Goal: Obtain resource: Obtain resource

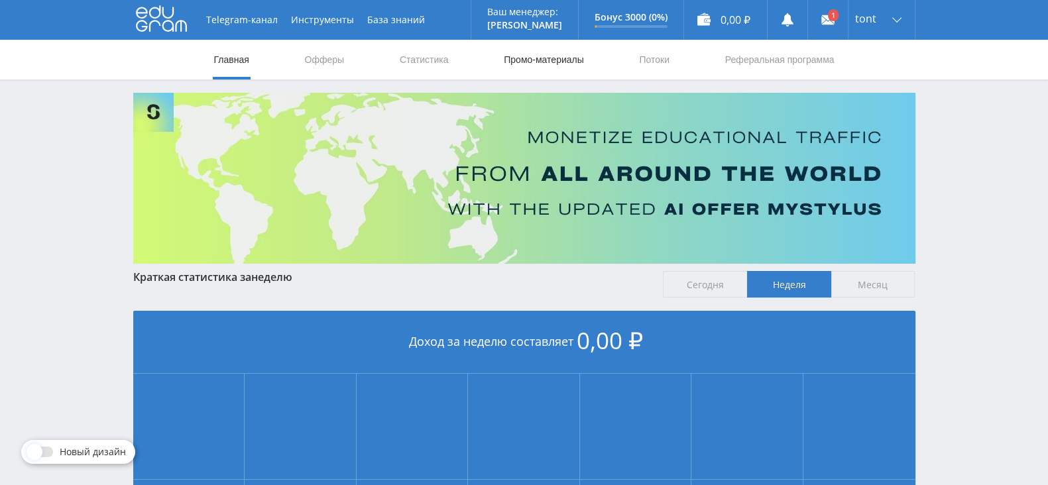
click at [517, 55] on link "Промо-материалы" at bounding box center [543, 60] width 82 height 40
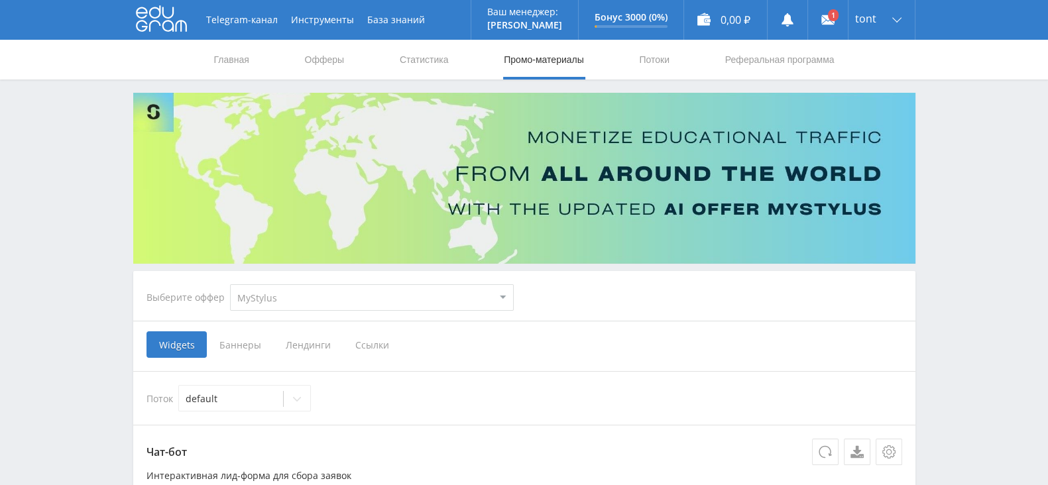
click at [361, 335] on span "Ссылки" at bounding box center [372, 344] width 59 height 27
click at [0, 0] on input "Ссылки" at bounding box center [0, 0] width 0 height 0
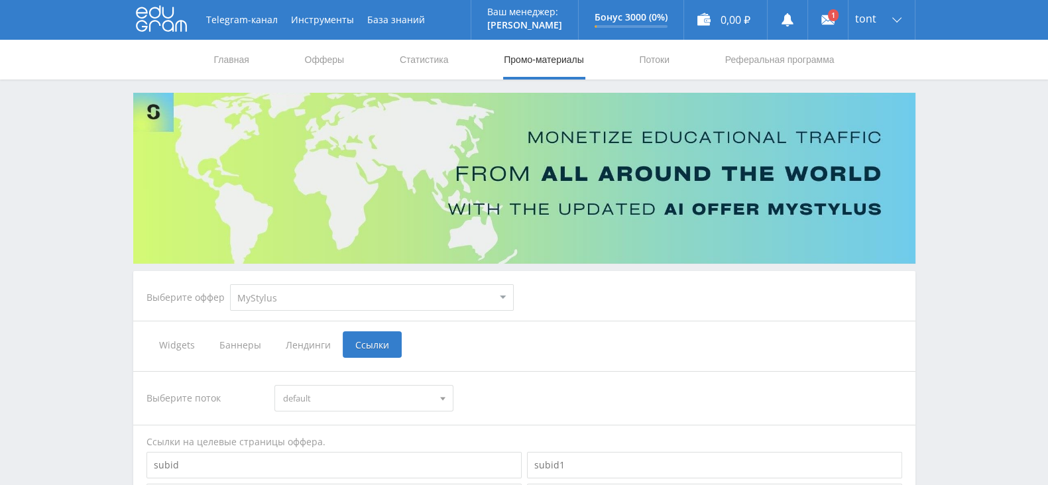
click at [302, 292] on select "MyStylus MyStylus - Revshare Кампус AI Studybay Автор24 Studybay [GEOGRAPHIC_DA…" at bounding box center [372, 297] width 284 height 27
click at [607, 309] on div "Выберите оффер MyStylus MyStylus - Revshare Кампус AI Studybay Автор24 Studybay…" at bounding box center [524, 298] width 777 height 48
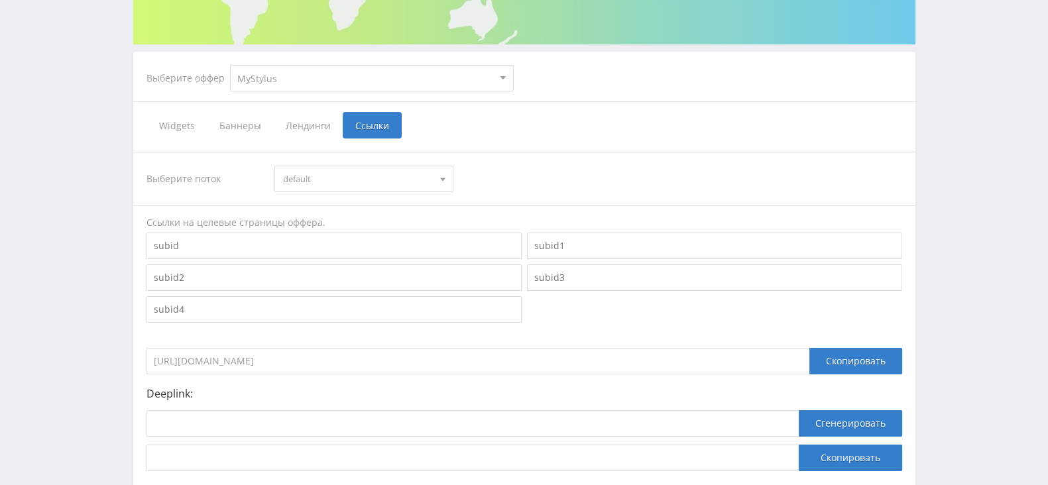
scroll to position [311, 0]
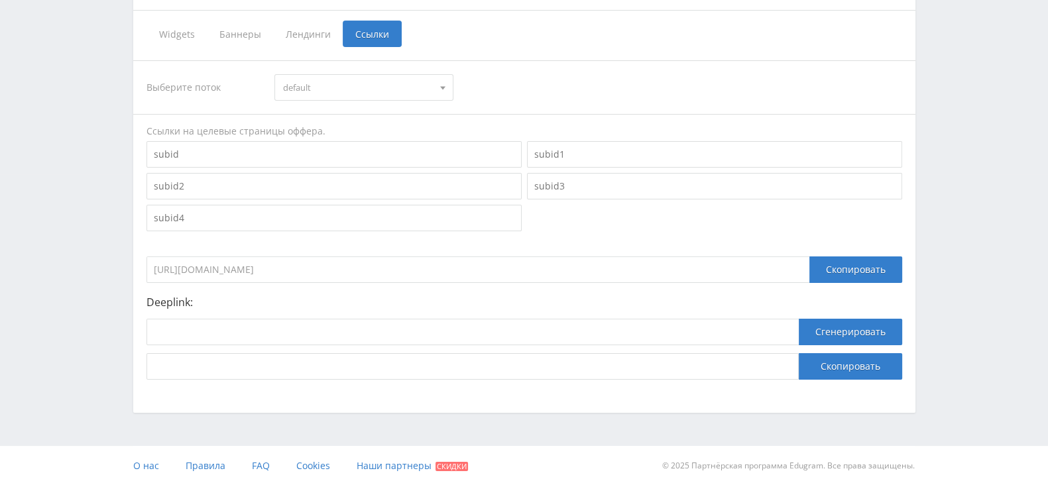
drag, startPoint x: 380, startPoint y: 261, endPoint x: 147, endPoint y: 251, distance: 233.5
click at [148, 257] on input "[URL][DOMAIN_NAME]" at bounding box center [478, 270] width 663 height 27
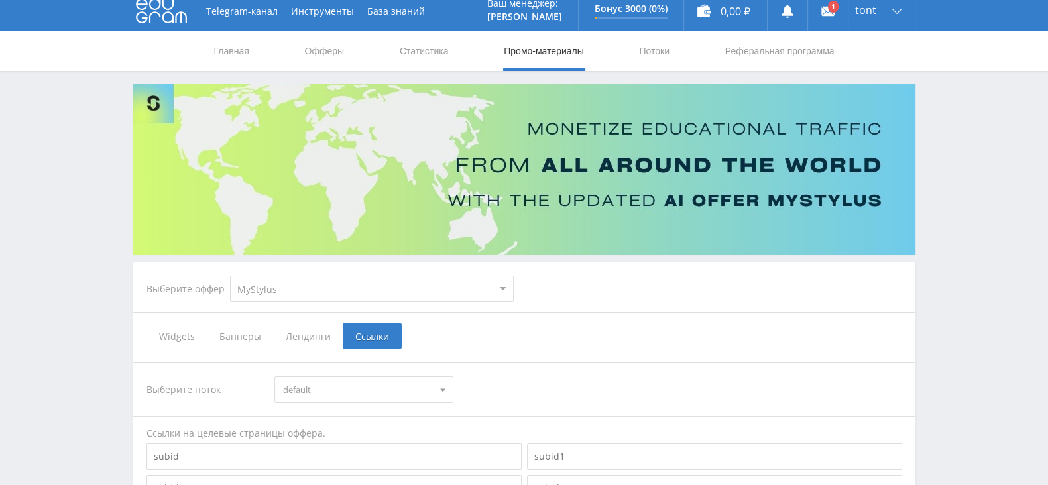
scroll to position [0, 0]
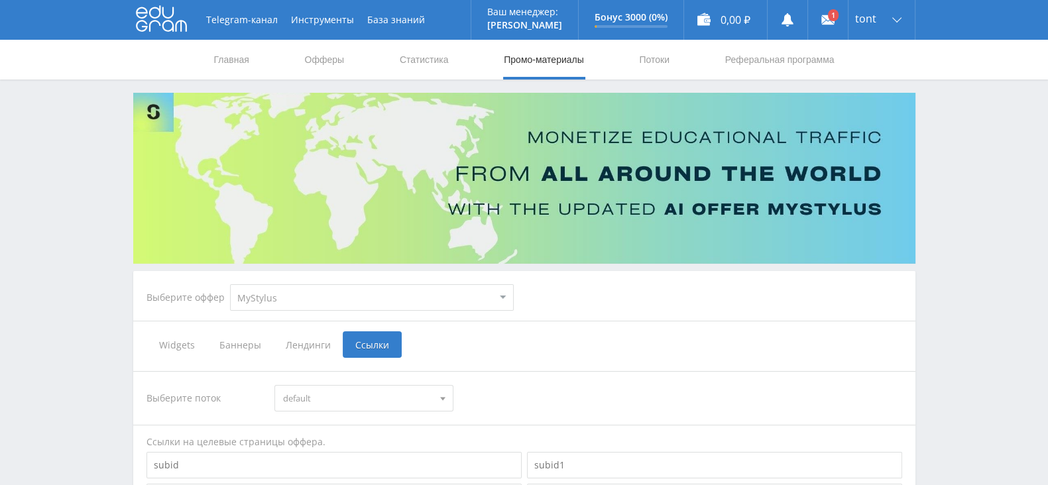
click at [251, 301] on select "MyStylus MyStylus - Revshare Кампус AI Studybay Автор24 Studybay [GEOGRAPHIC_DA…" at bounding box center [372, 297] width 284 height 27
select select "1"
click at [230, 284] on select "MyStylus MyStylus - Revshare Кампус AI Studybay Автор24 Studybay [GEOGRAPHIC_DA…" at bounding box center [372, 297] width 284 height 27
select select "1"
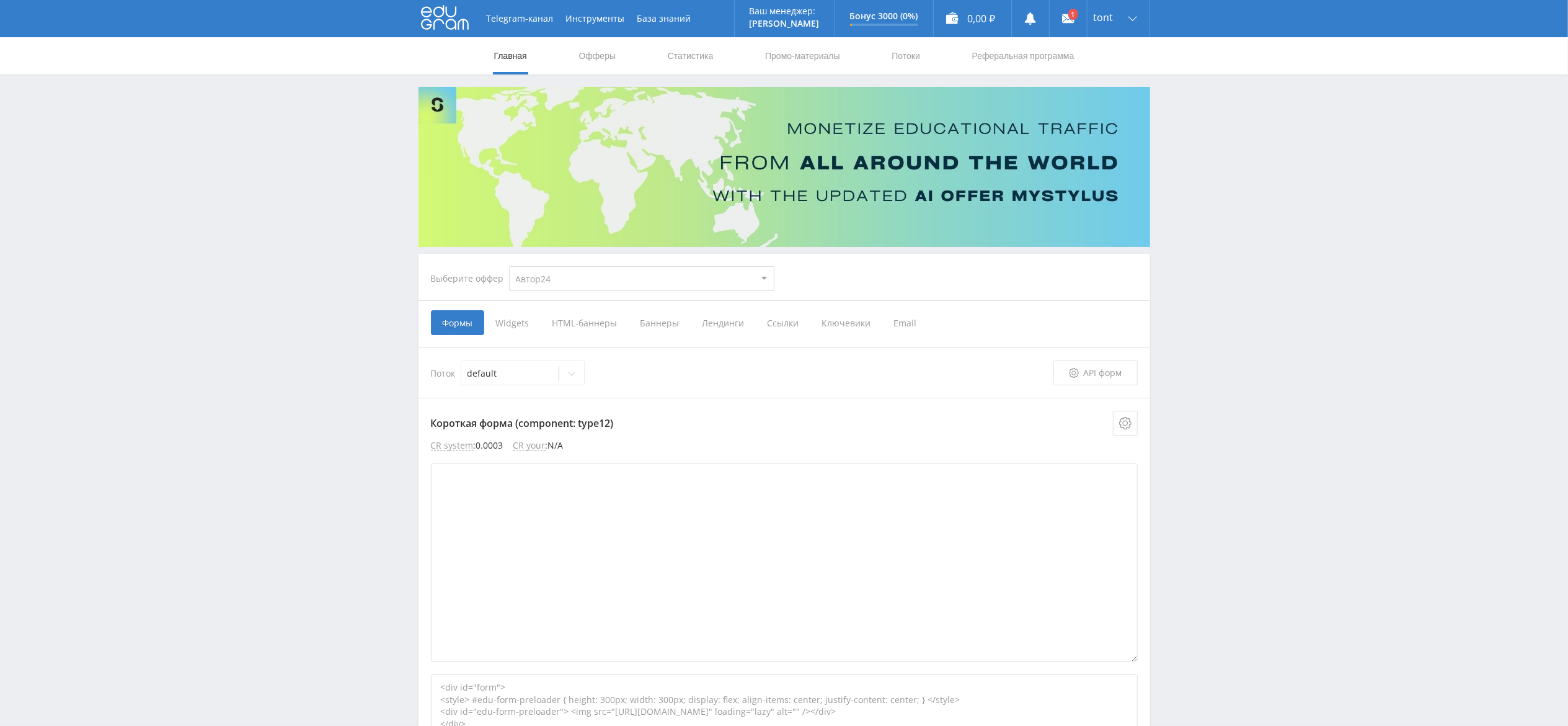
click at [640, 316] on span "Баннеры" at bounding box center [660, 322] width 62 height 25
click at [0, 0] on input "Баннеры" at bounding box center [0, 0] width 0 height 0
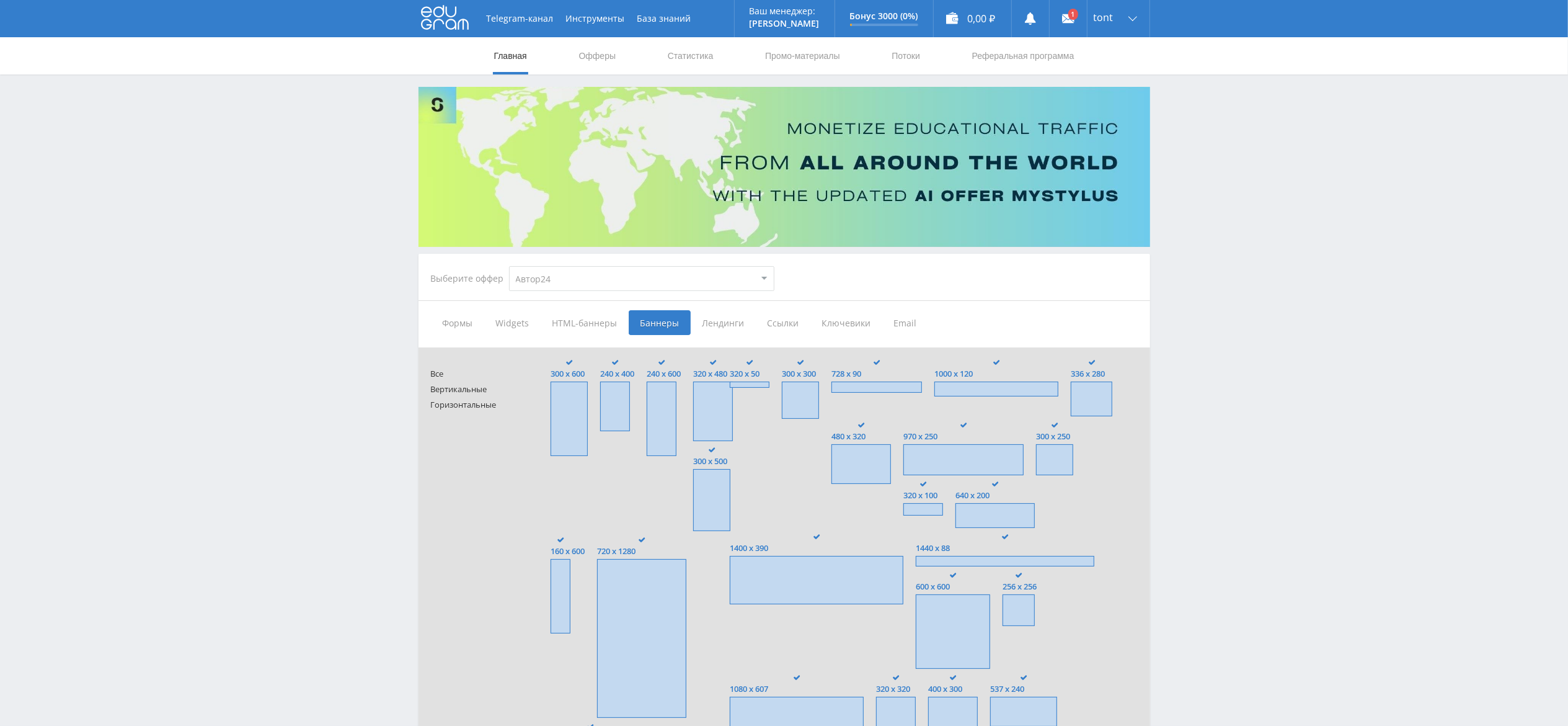
click at [472, 299] on div "Выберите оффер MyStylus MyStylus - Revshare Кампус AI Studybay Автор24 Studybay…" at bounding box center [603, 279] width 363 height 45
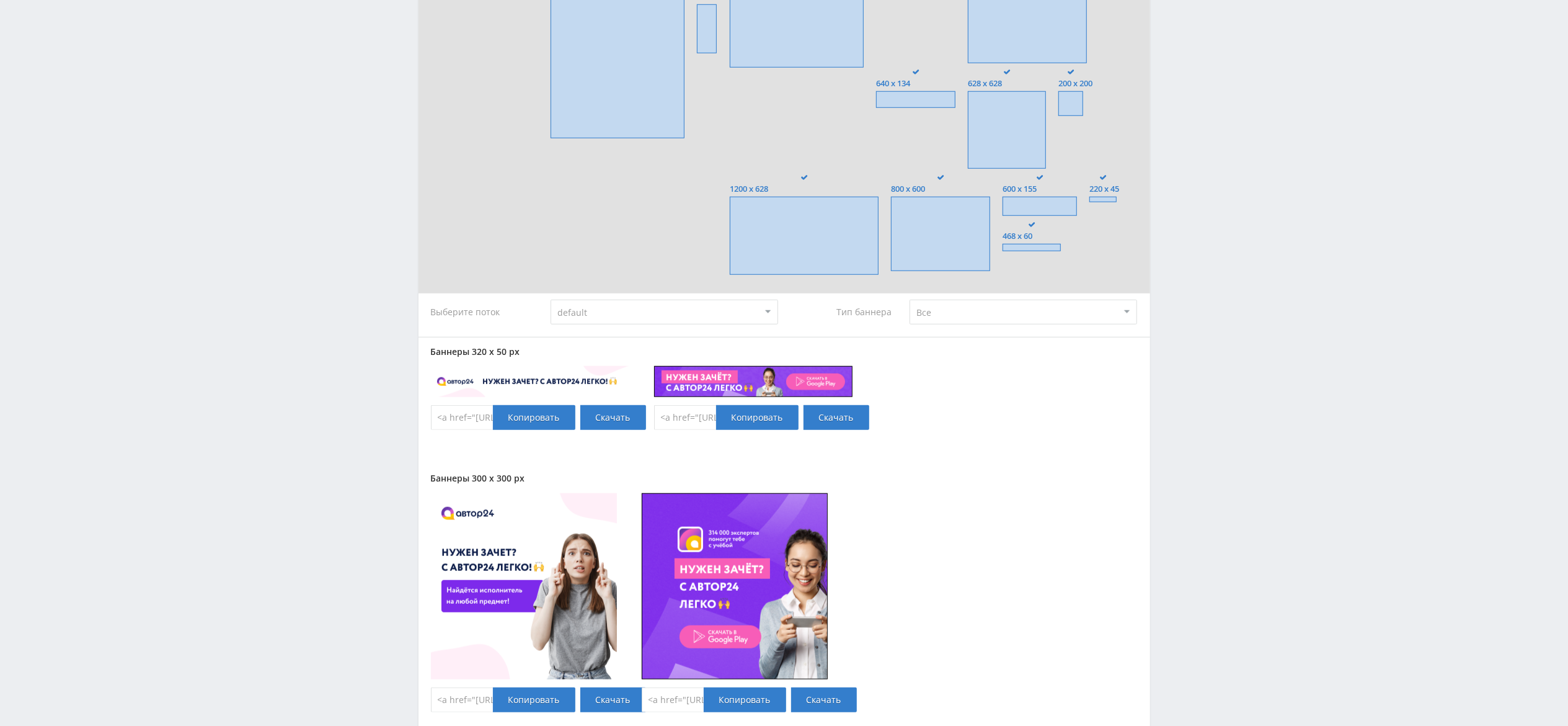
scroll to position [1241, 0]
